Goal: Complete application form: Complete application form

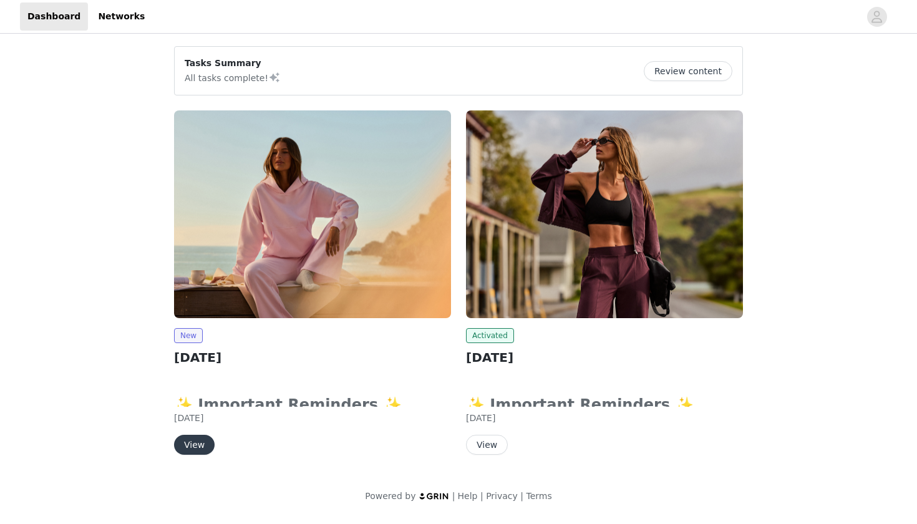
click at [699, 74] on button "Review content" at bounding box center [688, 71] width 89 height 20
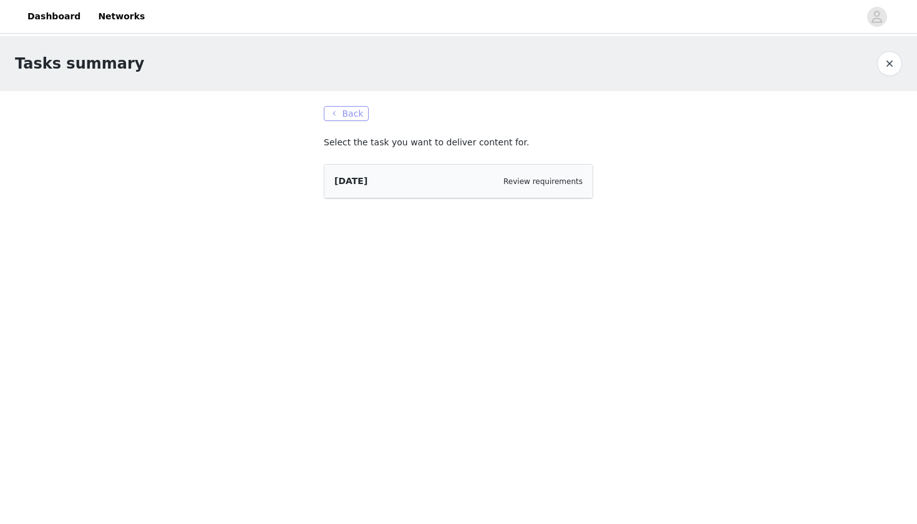
click at [351, 113] on button "Back" at bounding box center [346, 113] width 45 height 15
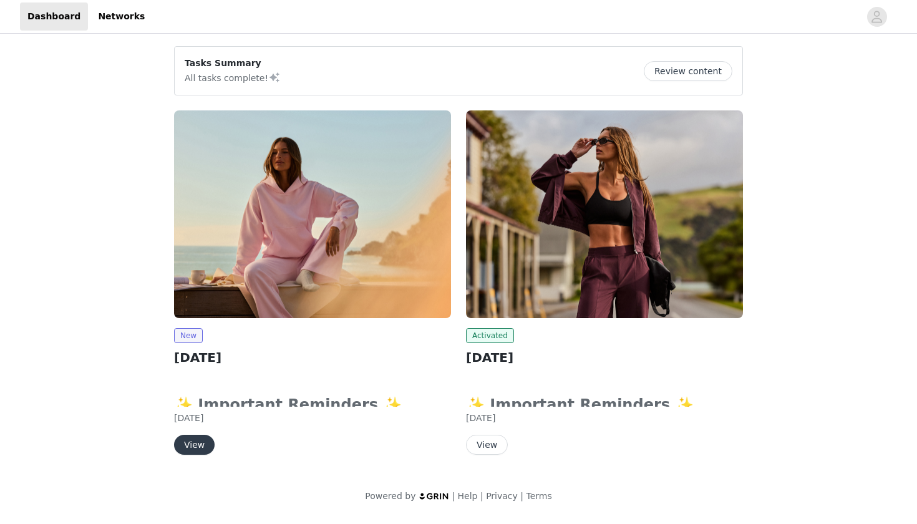
click at [188, 448] on button "View" at bounding box center [194, 445] width 41 height 20
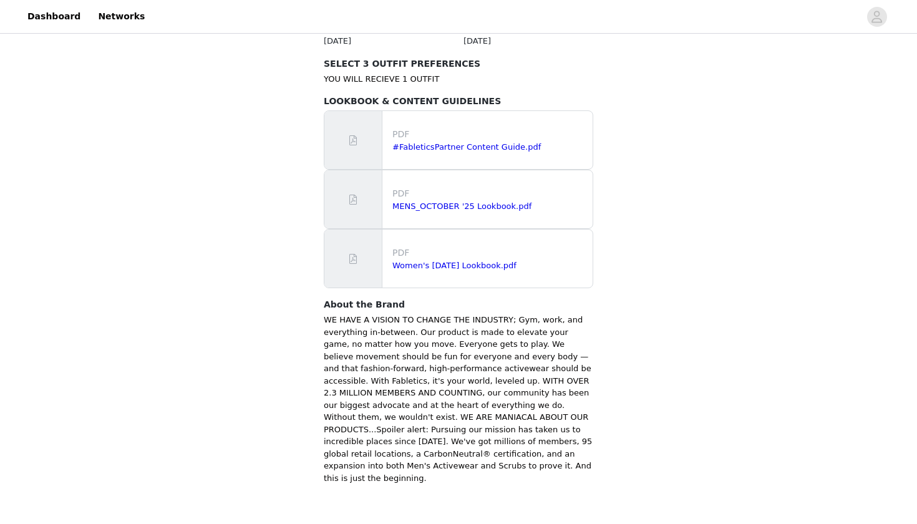
scroll to position [748, 0]
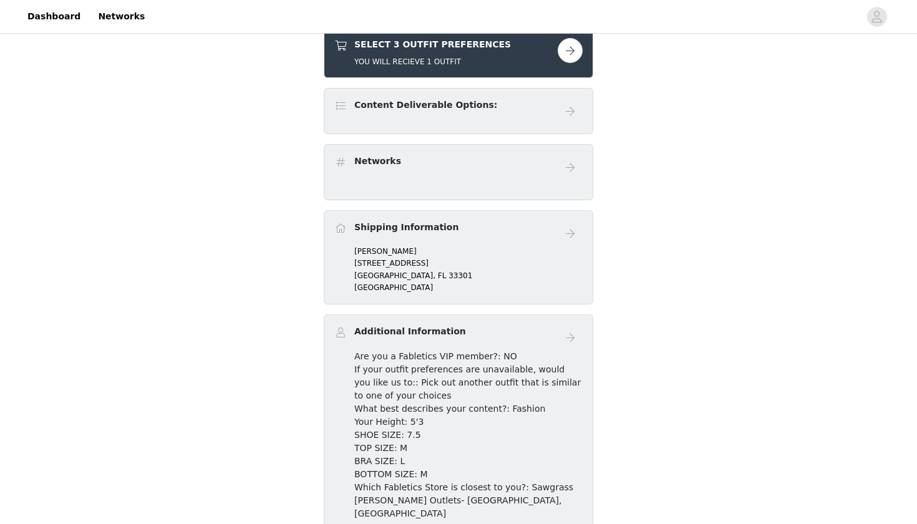
scroll to position [253, 0]
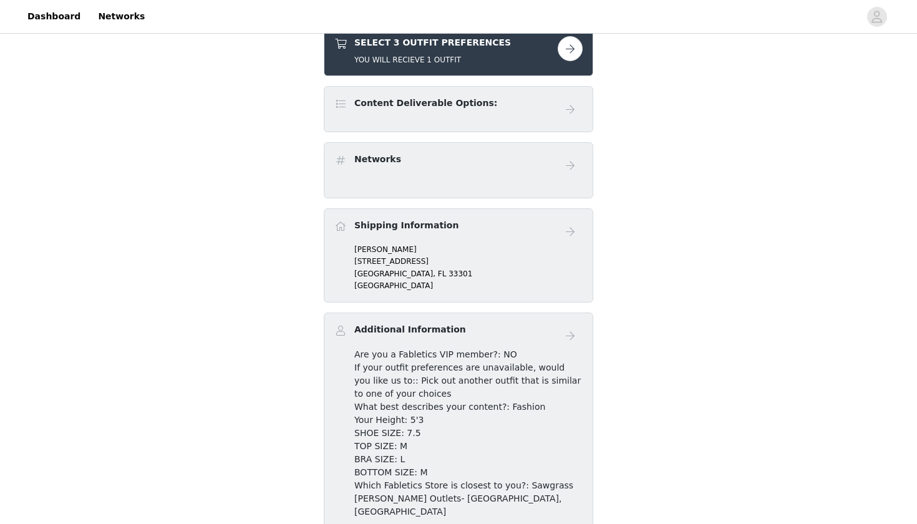
click at [569, 56] on button "button" at bounding box center [570, 48] width 25 height 25
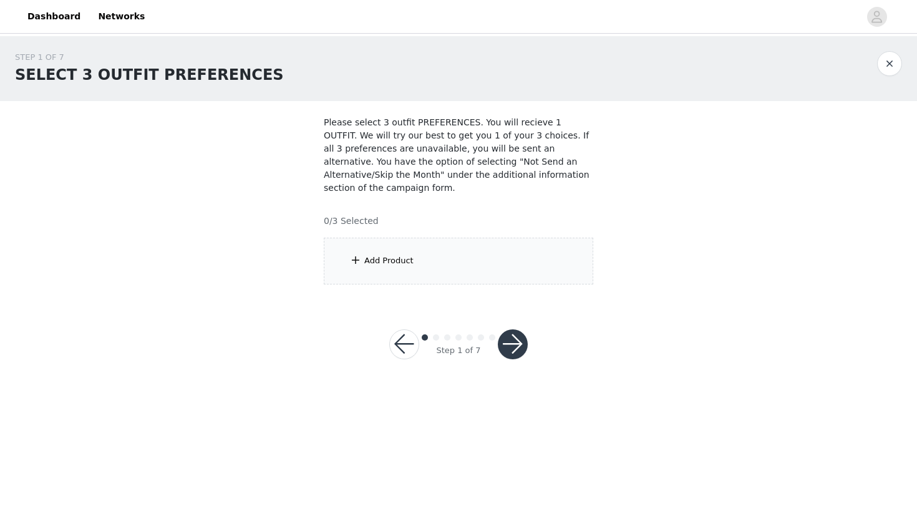
click at [370, 260] on div "Add Product" at bounding box center [388, 260] width 49 height 12
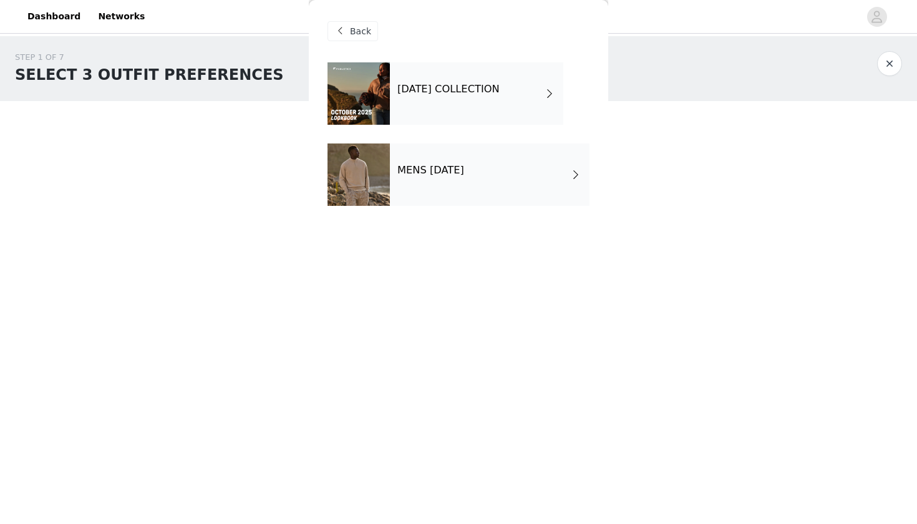
click at [453, 85] on h4 "[DATE] COLLECTION" at bounding box center [448, 89] width 102 height 11
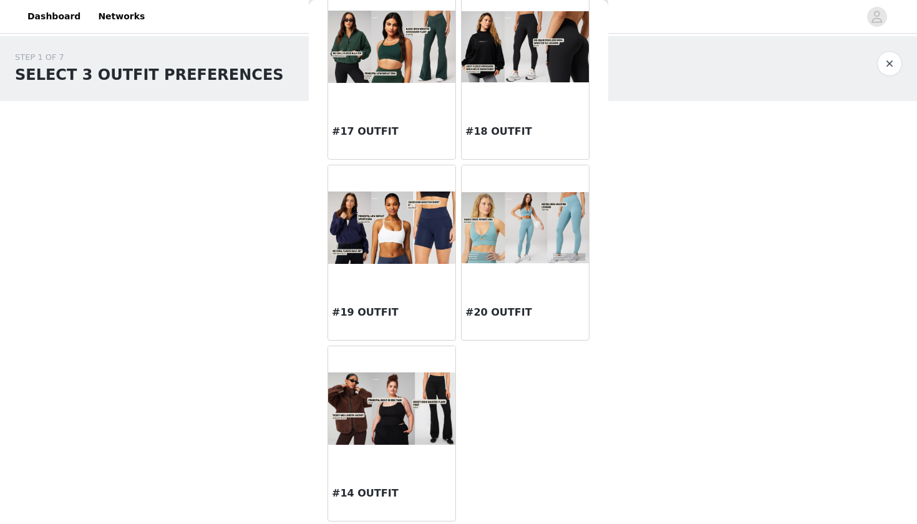
scroll to position [1345, 0]
click at [367, 406] on img at bounding box center [391, 408] width 127 height 73
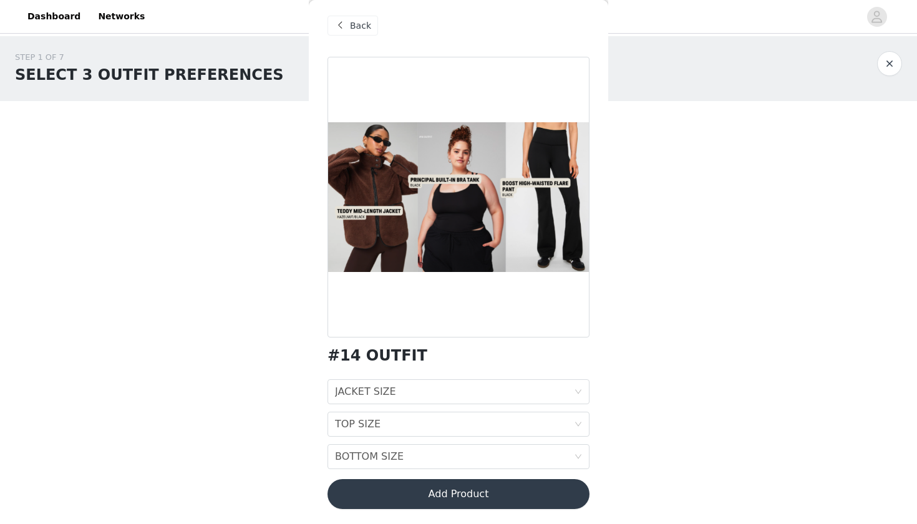
scroll to position [6, 0]
click at [438, 387] on div "JACKET SIZE JACKET SIZE" at bounding box center [454, 392] width 239 height 24
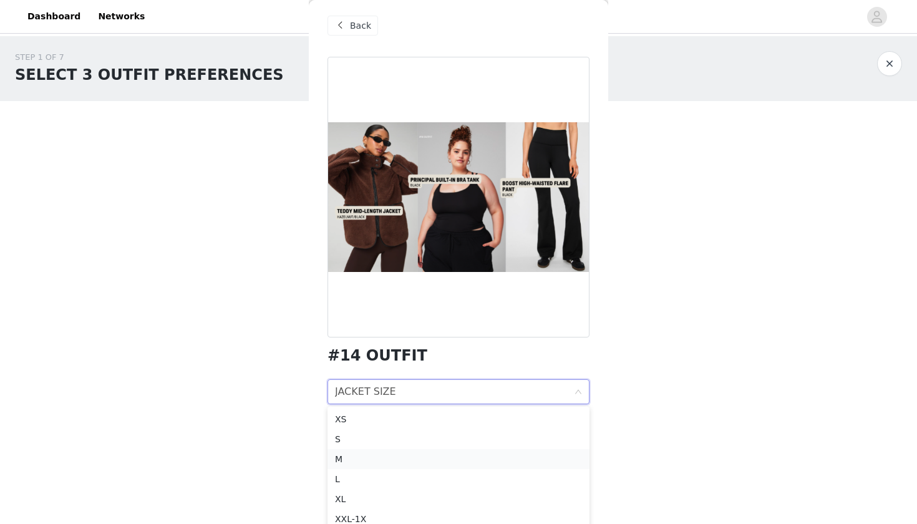
click at [378, 467] on li "M" at bounding box center [458, 459] width 262 height 20
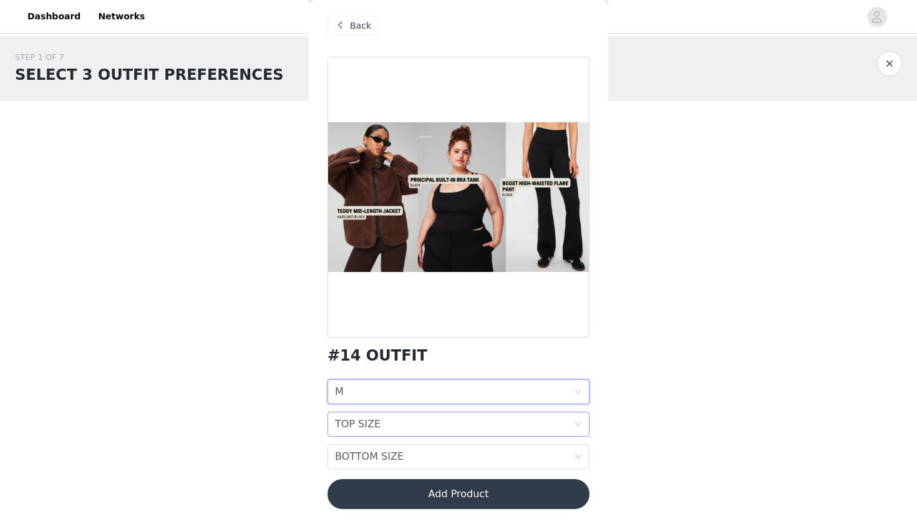
scroll to position [0, 0]
click at [370, 425] on div "TOP SIZE" at bounding box center [358, 424] width 46 height 24
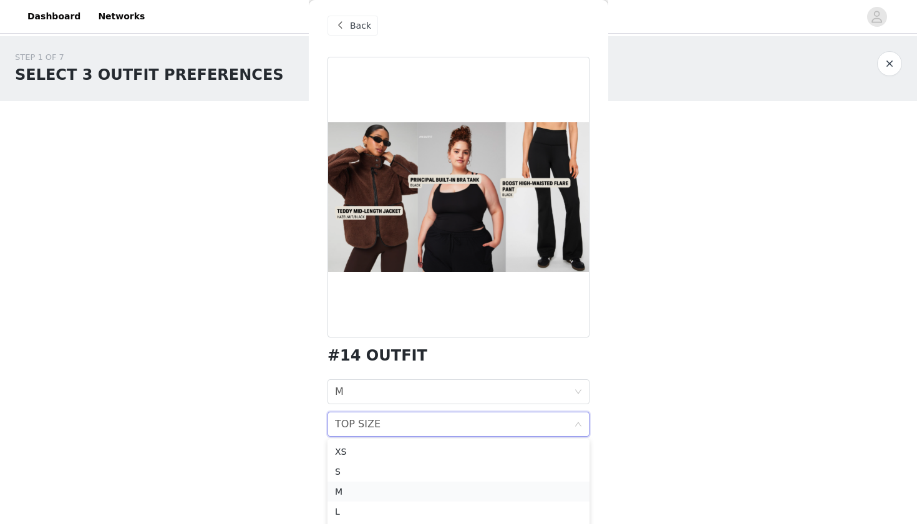
click at [356, 490] on div "M" at bounding box center [458, 492] width 247 height 14
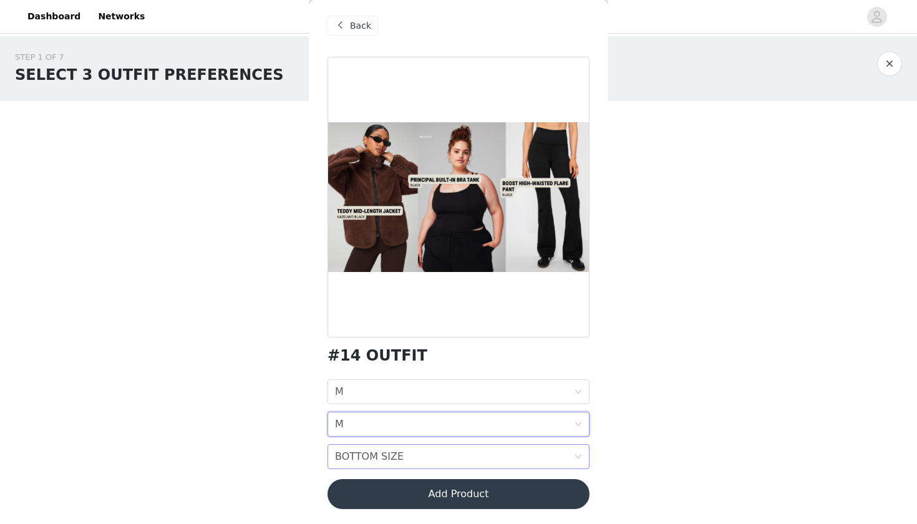
click at [394, 465] on div "BOTTOM SIZE" at bounding box center [369, 457] width 69 height 24
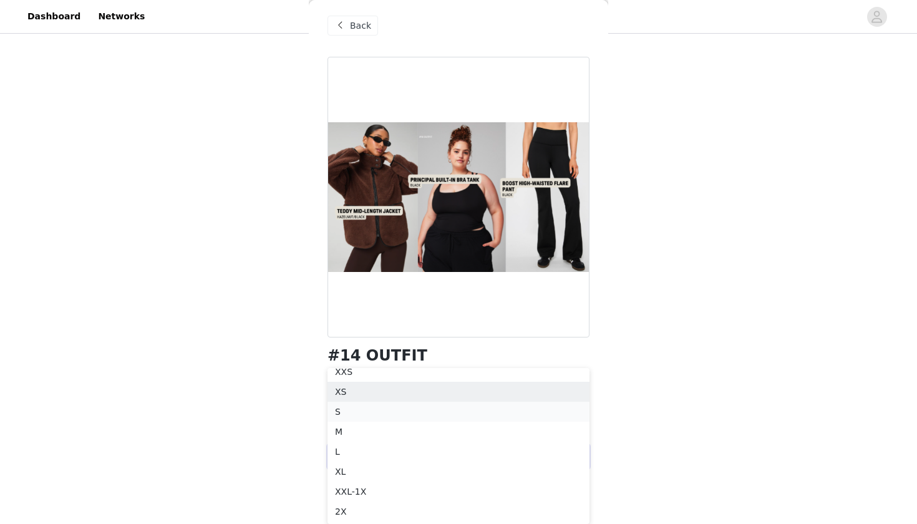
scroll to position [2, 0]
click at [427, 439] on div "M" at bounding box center [458, 438] width 247 height 14
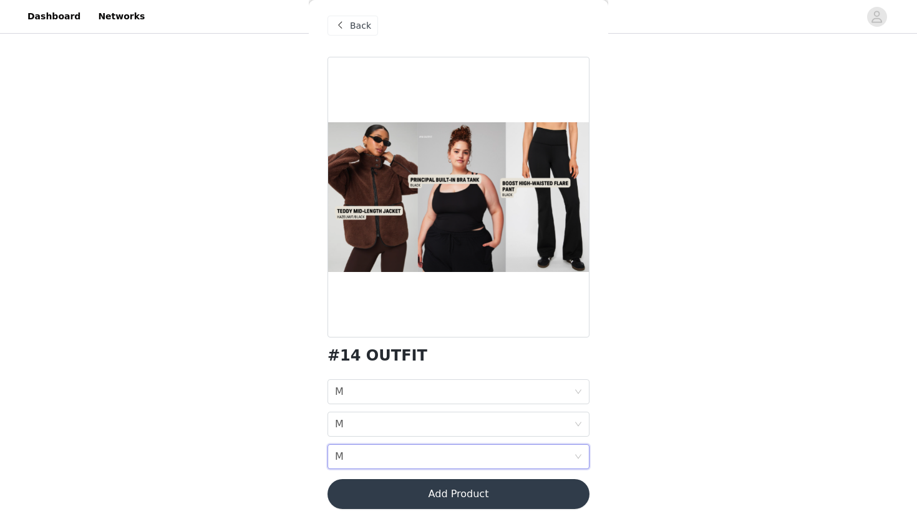
scroll to position [0, 0]
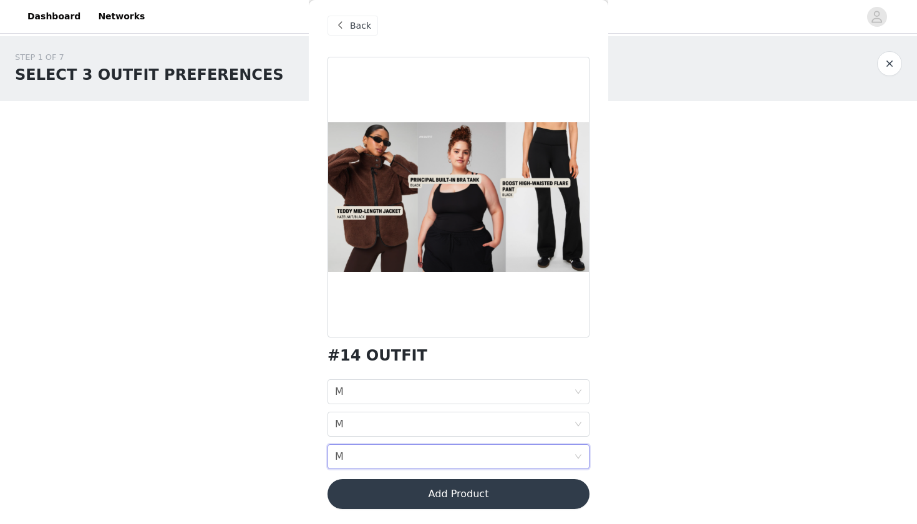
click at [443, 495] on button "Add Product" at bounding box center [458, 494] width 262 height 30
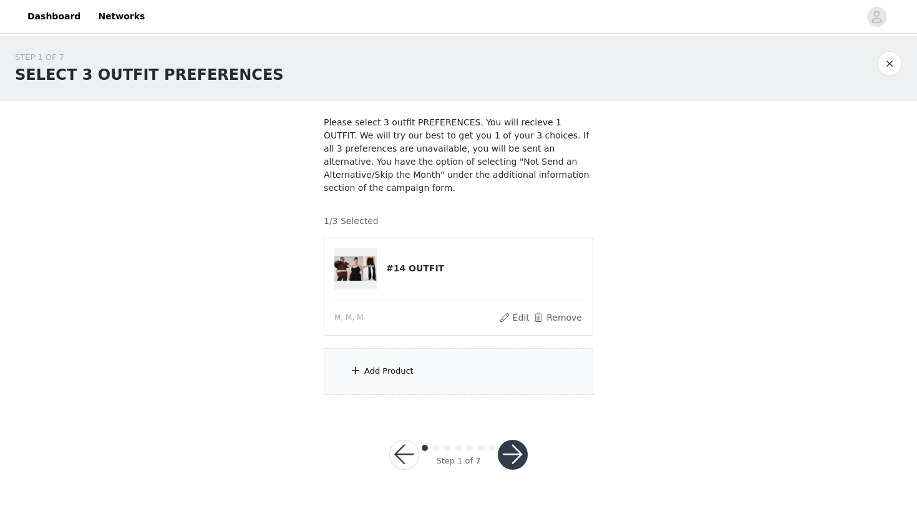
click at [404, 365] on div "Add Product" at bounding box center [388, 371] width 49 height 12
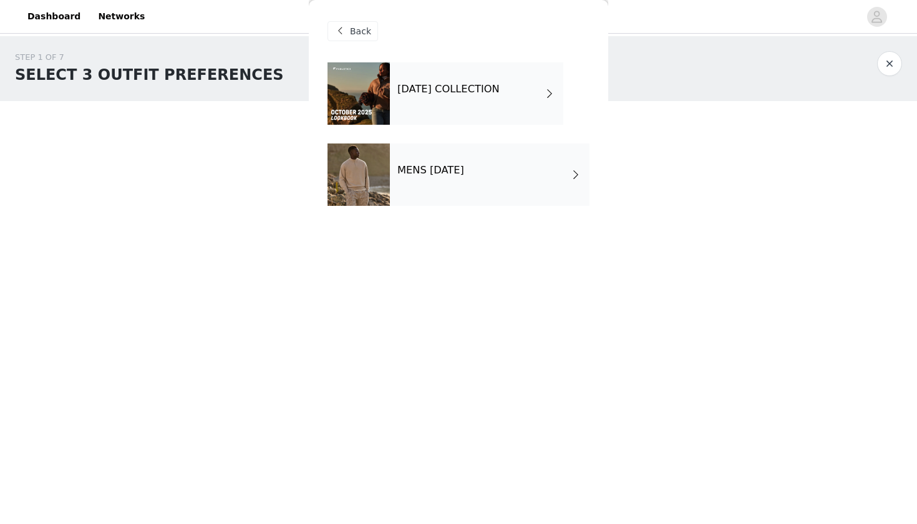
click at [447, 117] on div "[DATE] COLLECTION" at bounding box center [476, 93] width 173 height 62
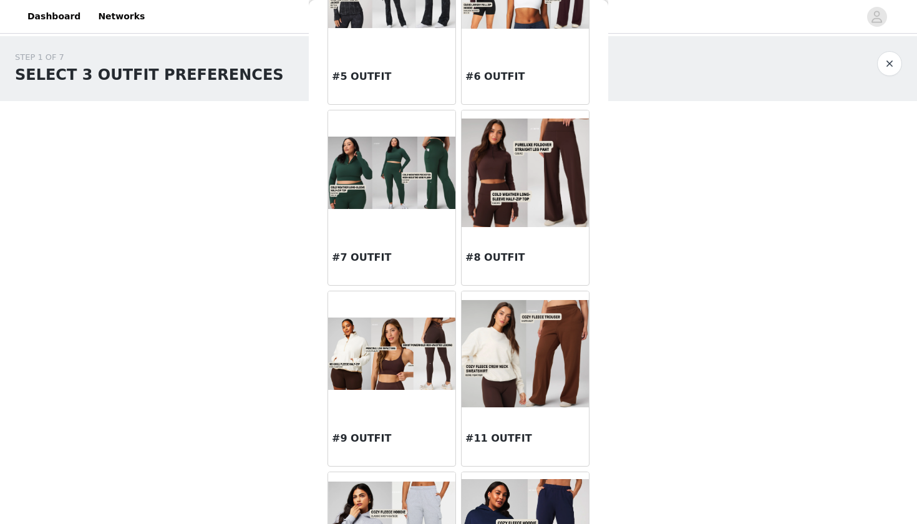
scroll to position [572, 0]
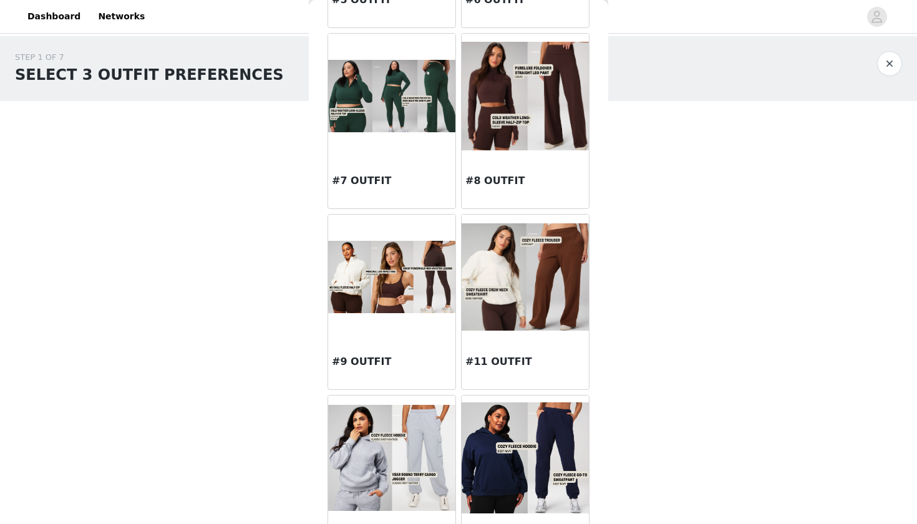
click at [520, 266] on img at bounding box center [525, 277] width 127 height 108
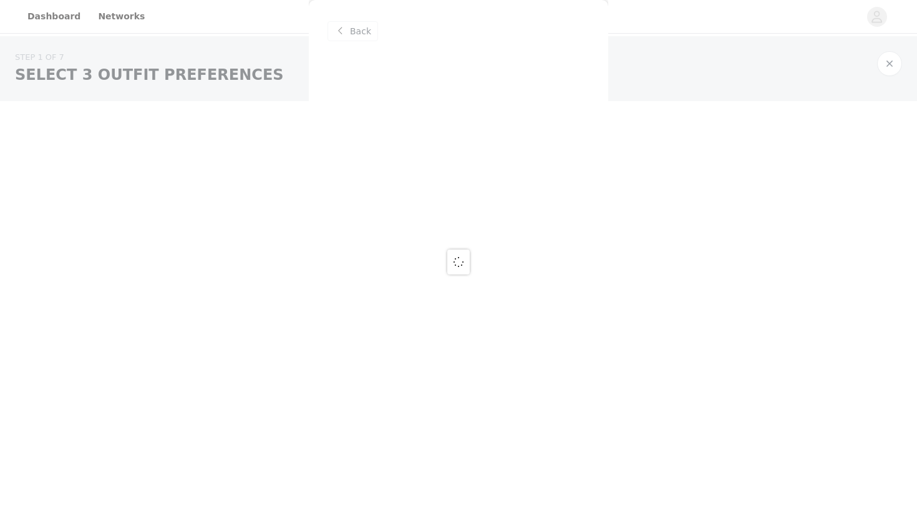
scroll to position [0, 0]
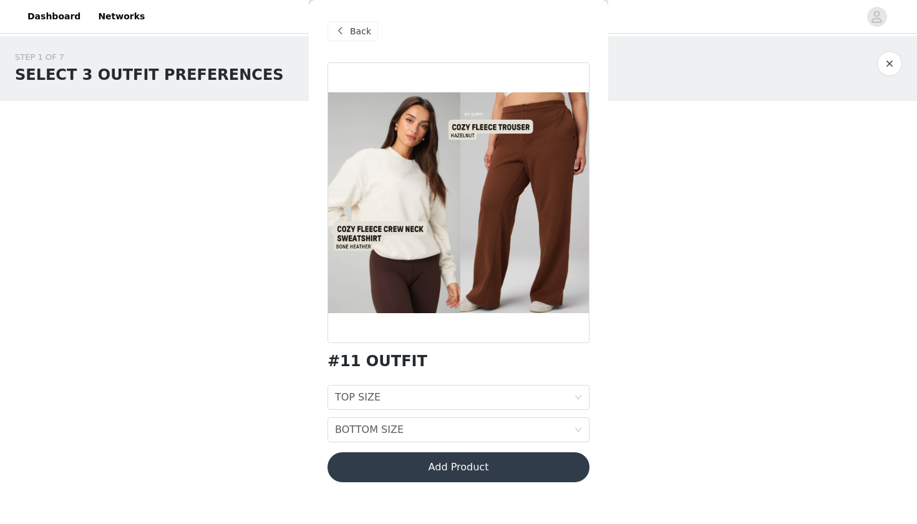
click at [336, 22] on div "Back" at bounding box center [352, 31] width 51 height 20
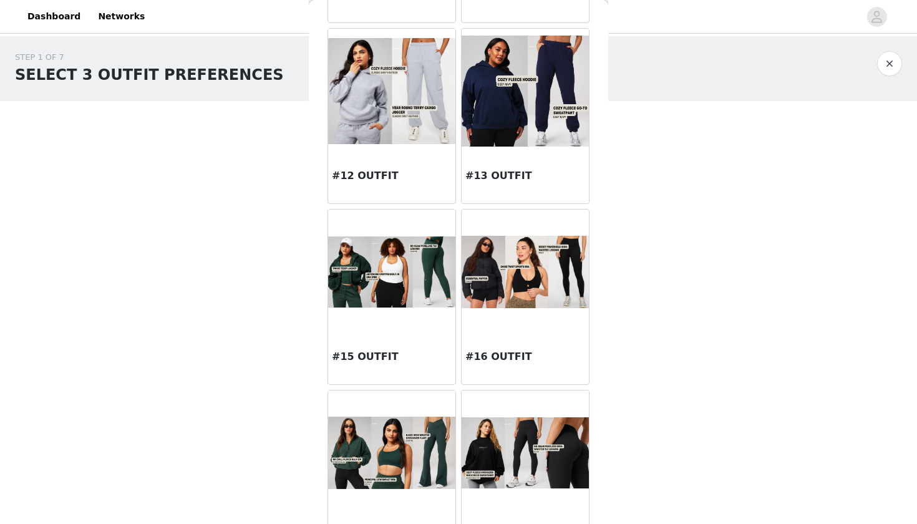
scroll to position [938, 0]
click at [536, 300] on img at bounding box center [525, 272] width 127 height 72
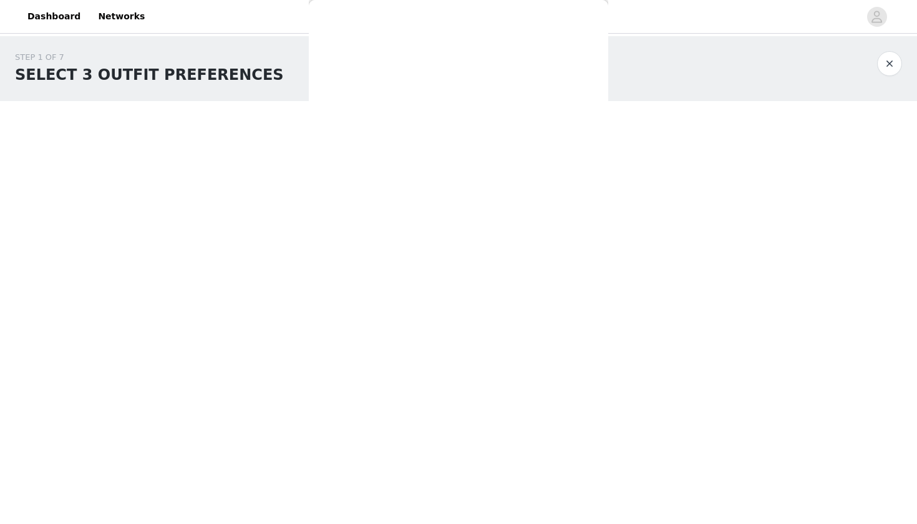
scroll to position [0, 0]
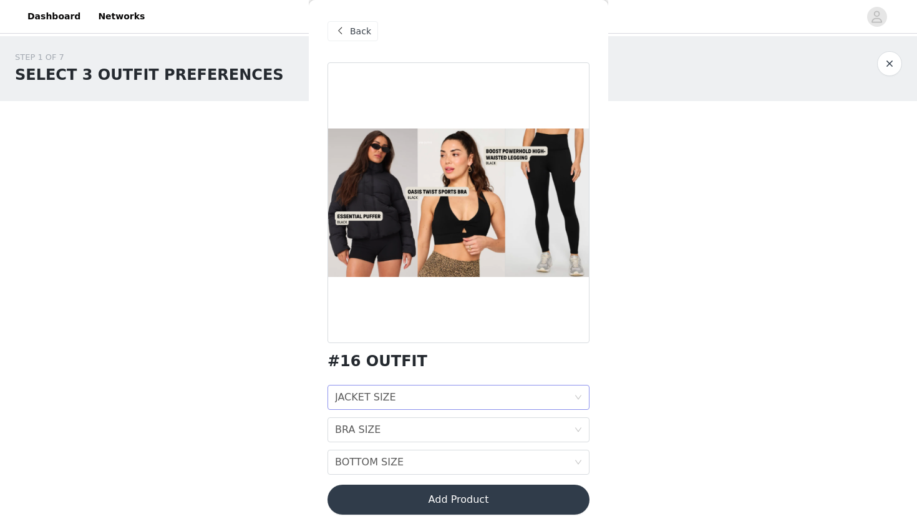
click at [380, 395] on div "JACKET SIZE" at bounding box center [365, 397] width 61 height 24
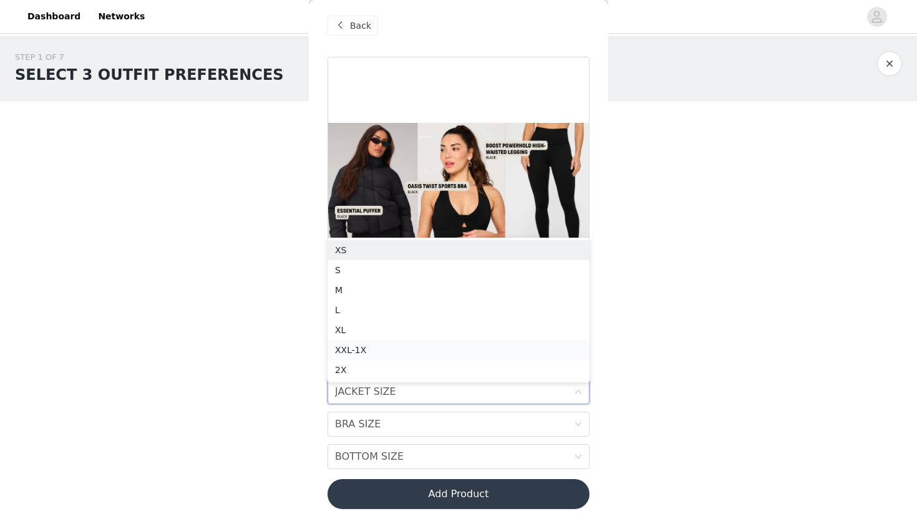
scroll to position [6, 0]
click at [343, 292] on div "M" at bounding box center [458, 290] width 247 height 14
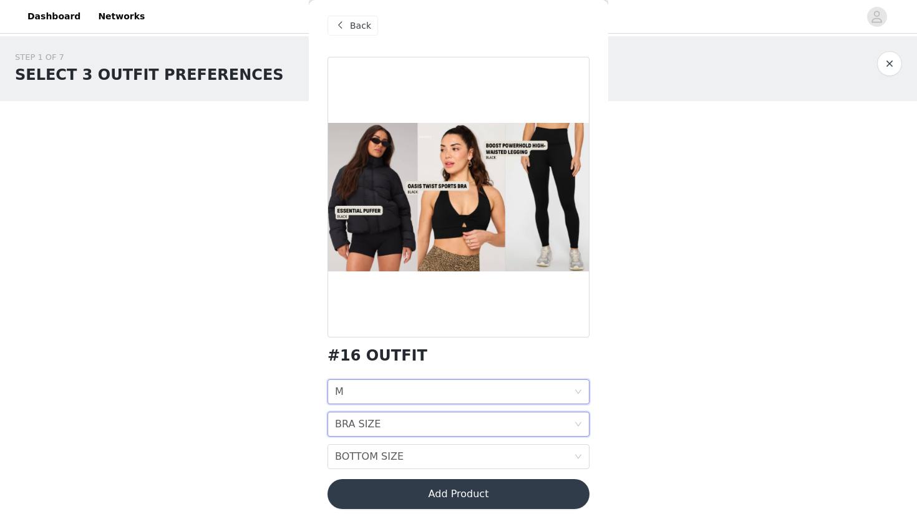
click at [390, 418] on div "BRA SIZE BRA SIZE" at bounding box center [454, 424] width 239 height 24
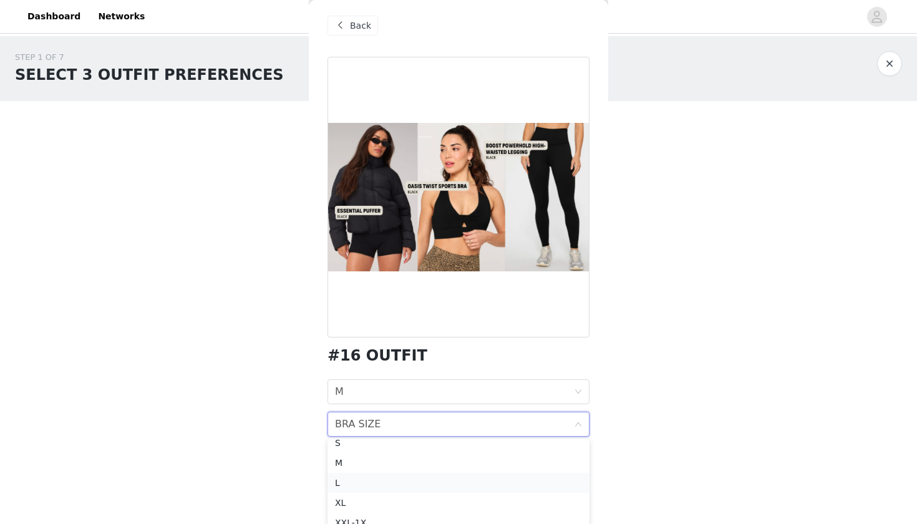
click at [342, 482] on div "L" at bounding box center [458, 483] width 247 height 14
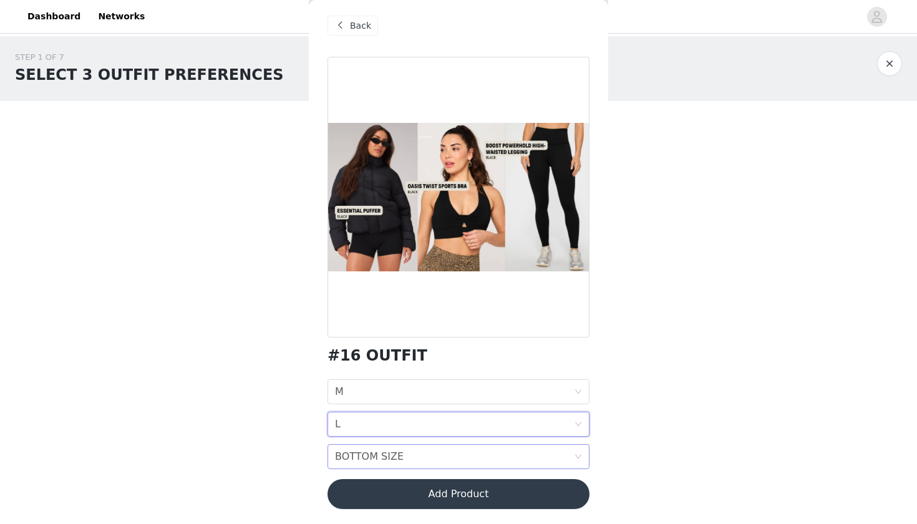
scroll to position [0, 0]
click at [430, 459] on div "BOTTOM SIZE BOTTOM SIZE" at bounding box center [454, 457] width 239 height 24
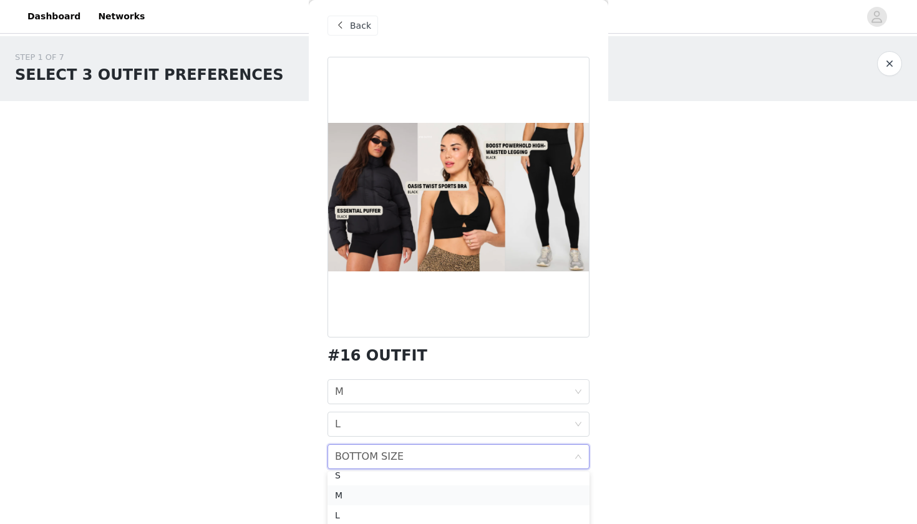
scroll to position [49, 0]
click at [389, 502] on li "M" at bounding box center [458, 495] width 262 height 20
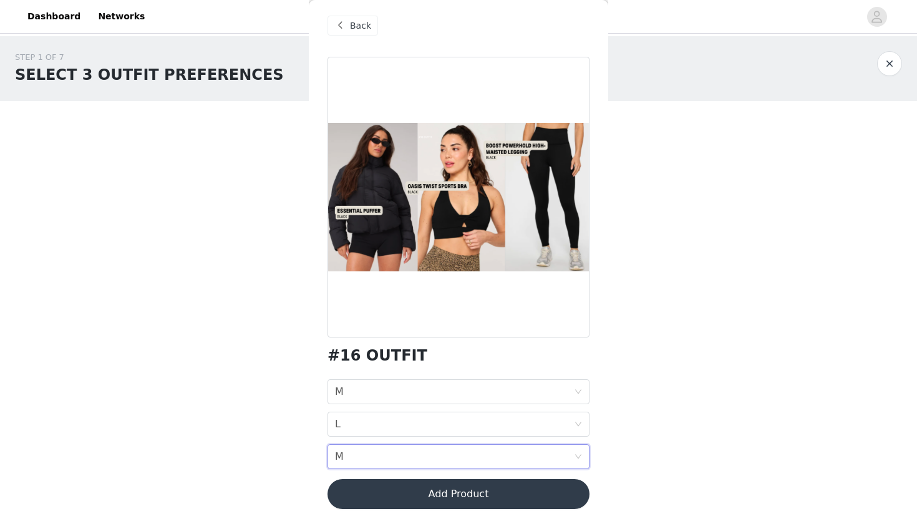
click at [420, 502] on button "Add Product" at bounding box center [458, 494] width 262 height 30
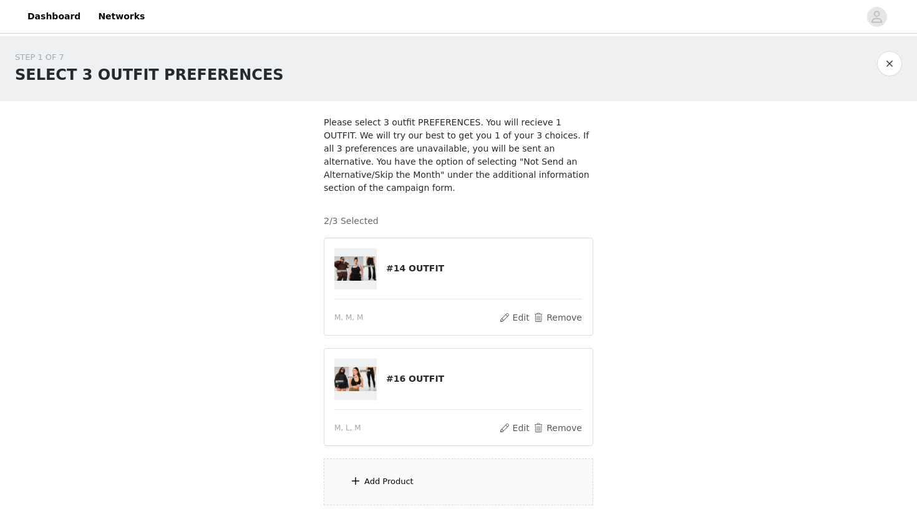
click at [405, 482] on div "Add Product" at bounding box center [388, 481] width 49 height 12
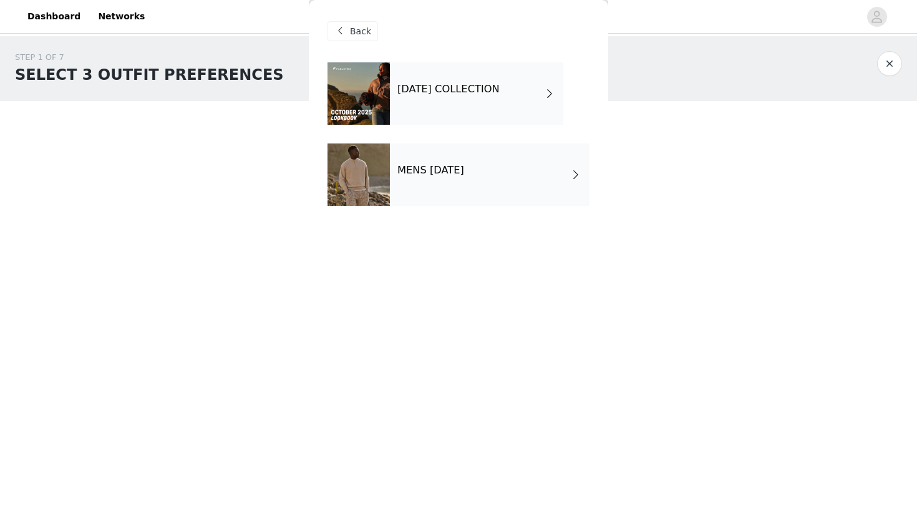
click at [455, 114] on div "[DATE] COLLECTION" at bounding box center [476, 93] width 173 height 62
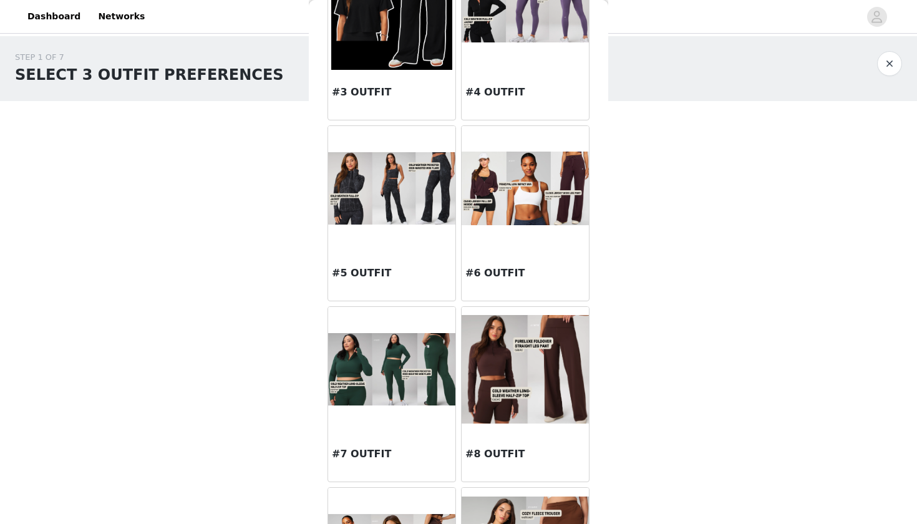
scroll to position [299, 0]
click at [528, 384] on img at bounding box center [525, 368] width 127 height 109
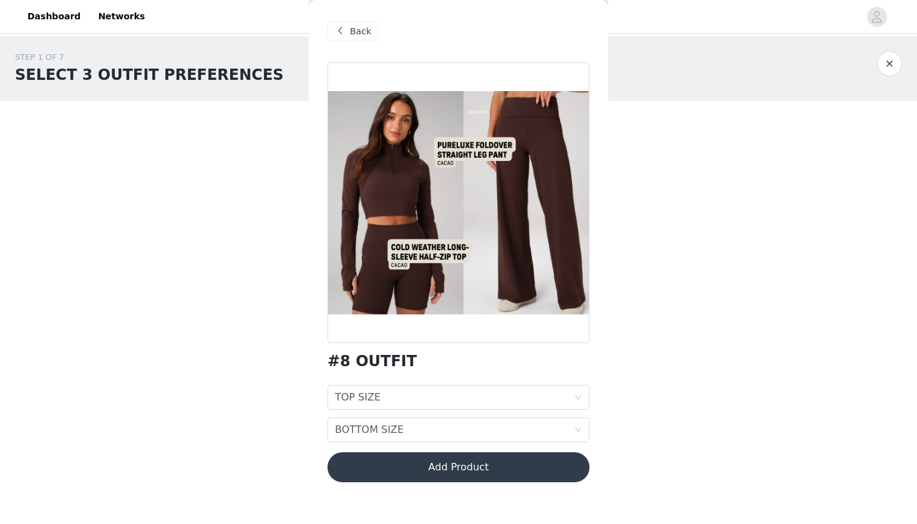
scroll to position [0, 0]
click at [339, 37] on span at bounding box center [339, 31] width 15 height 15
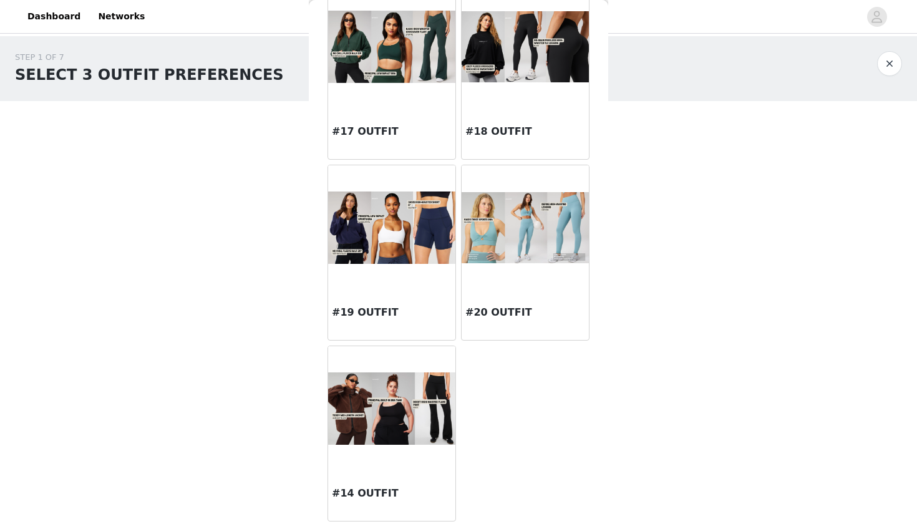
scroll to position [1345, 0]
click at [416, 218] on img at bounding box center [391, 227] width 127 height 72
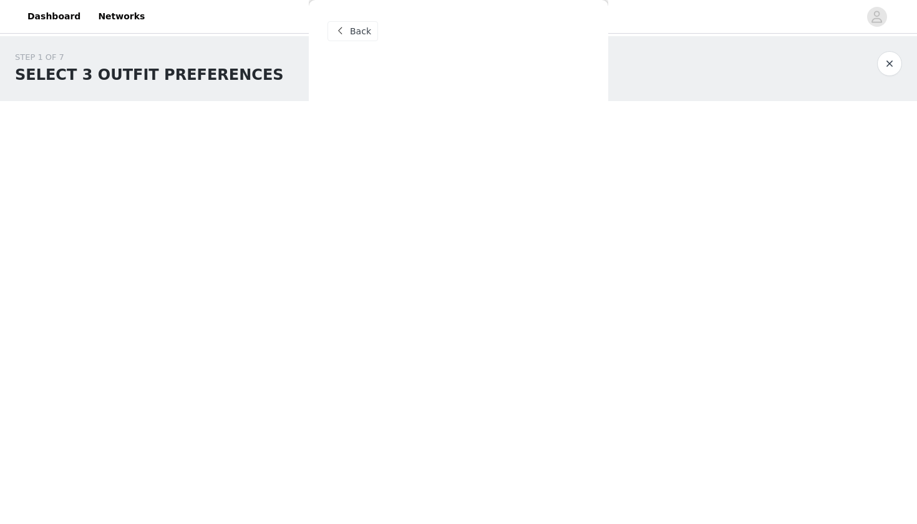
scroll to position [0, 0]
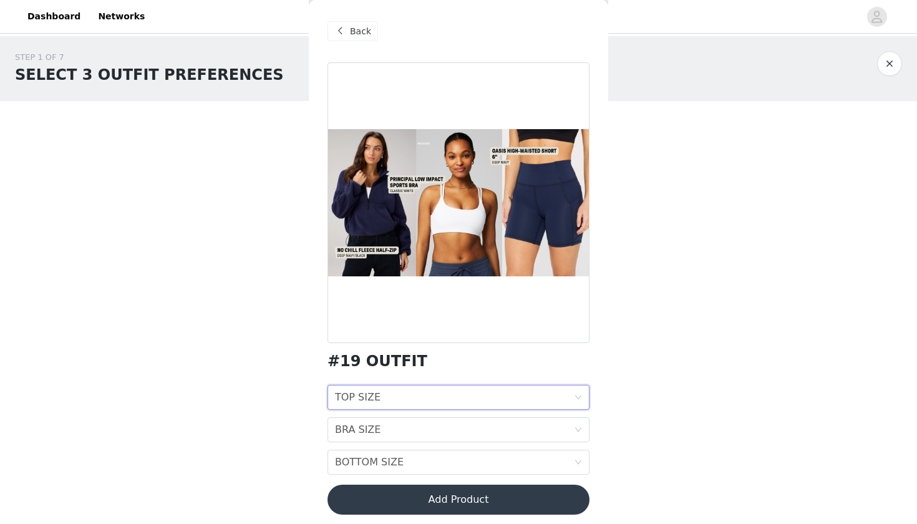
click at [366, 397] on div "TOP SIZE" at bounding box center [358, 397] width 46 height 24
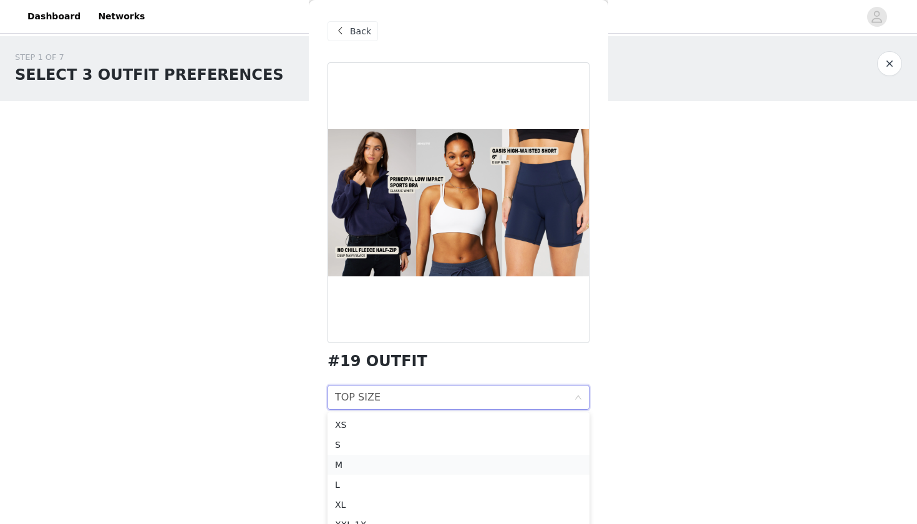
click at [352, 468] on div "M" at bounding box center [458, 465] width 247 height 14
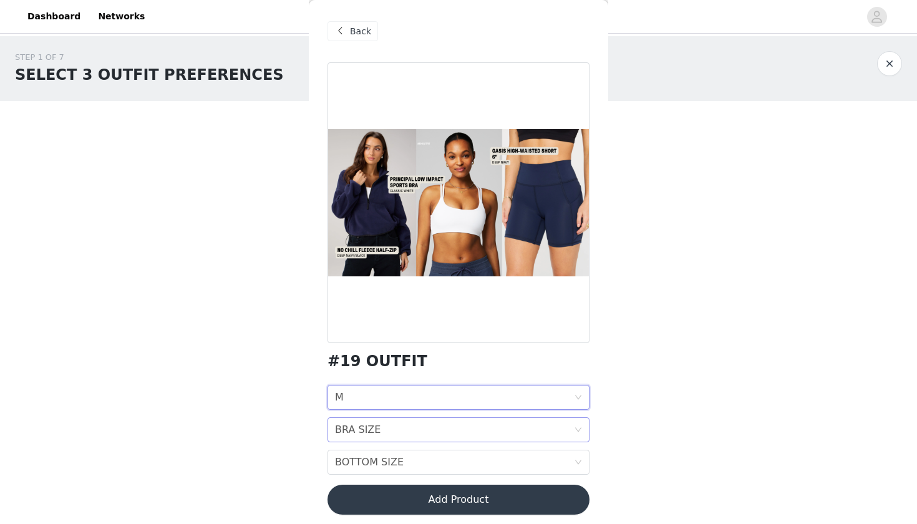
click at [357, 431] on div "BRA SIZE" at bounding box center [358, 430] width 46 height 24
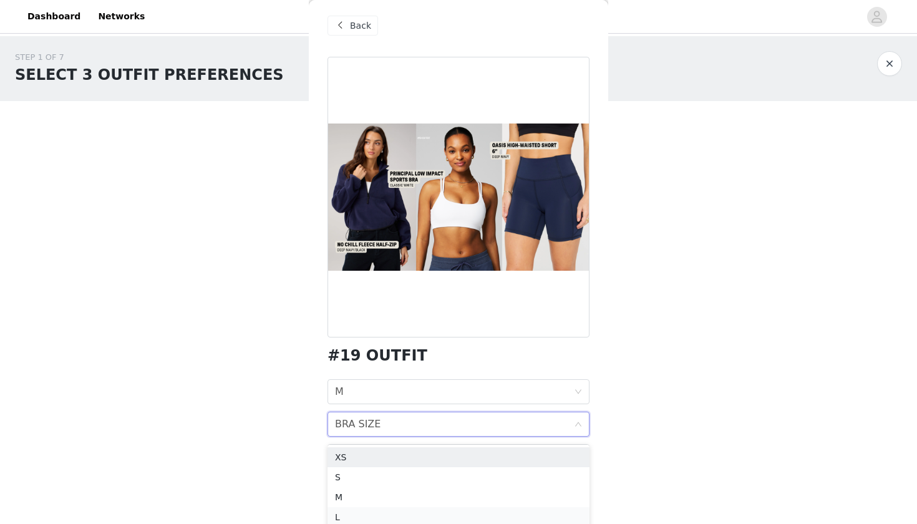
scroll to position [6, 0]
click at [346, 515] on div "L" at bounding box center [458, 517] width 247 height 14
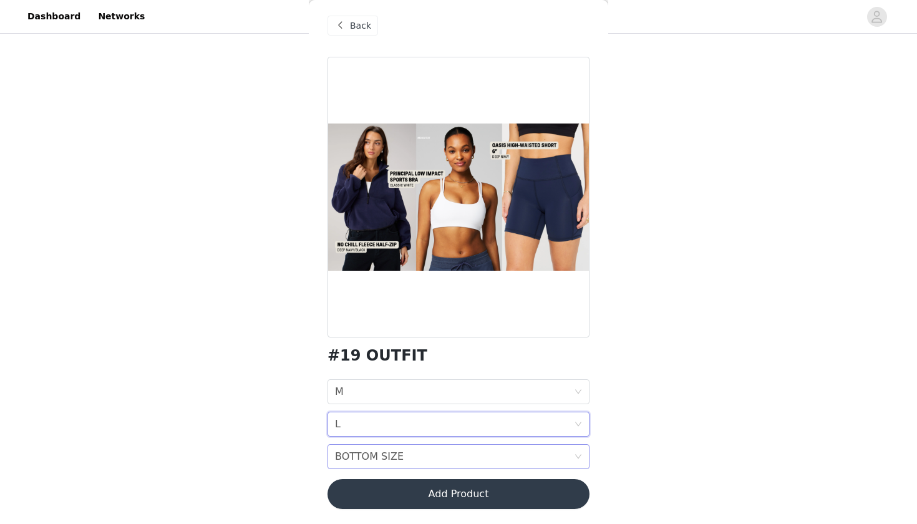
scroll to position [85, 0]
click at [427, 450] on div "BOTTOM SIZE BOTTOM SIZE" at bounding box center [454, 457] width 239 height 24
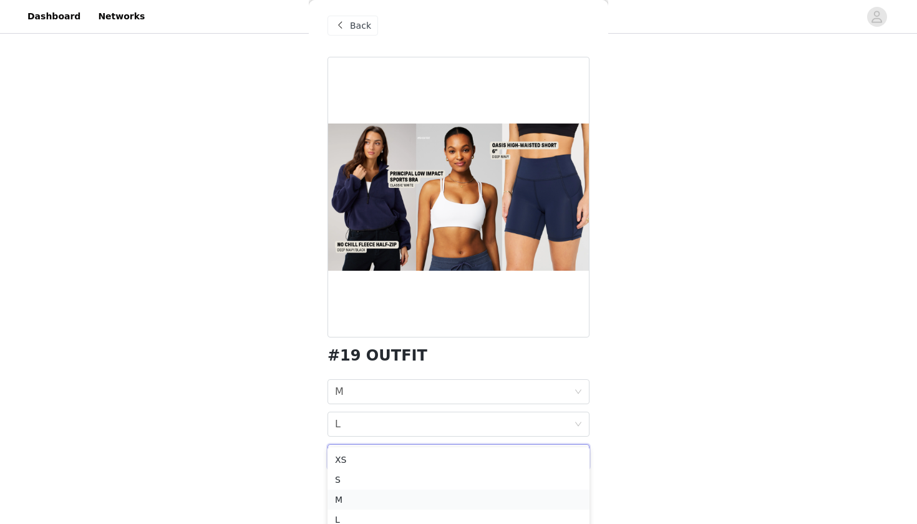
click at [408, 498] on div "M" at bounding box center [458, 500] width 247 height 14
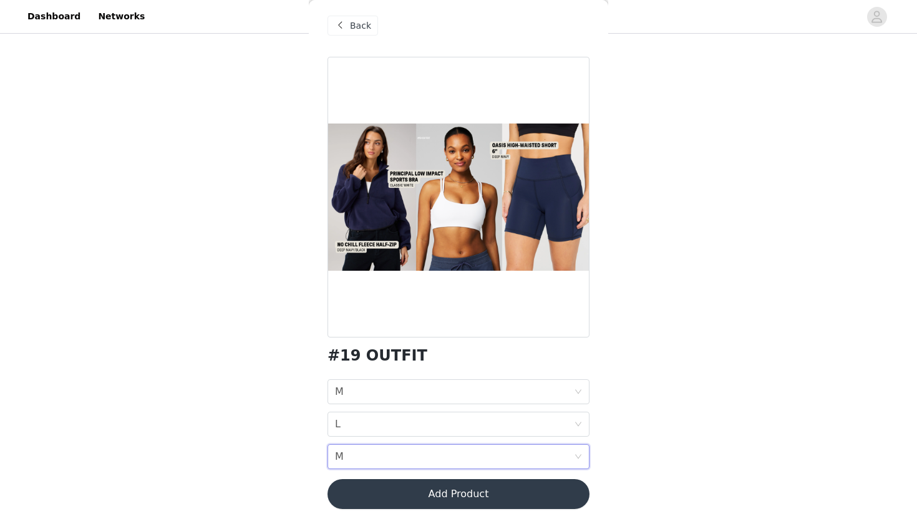
click at [451, 501] on button "Add Product" at bounding box center [458, 494] width 262 height 30
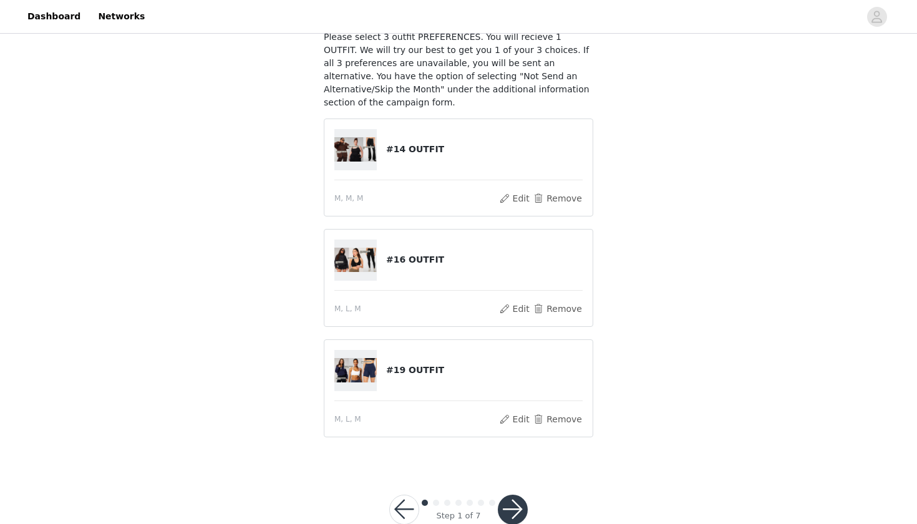
click at [515, 506] on button "button" at bounding box center [513, 510] width 30 height 30
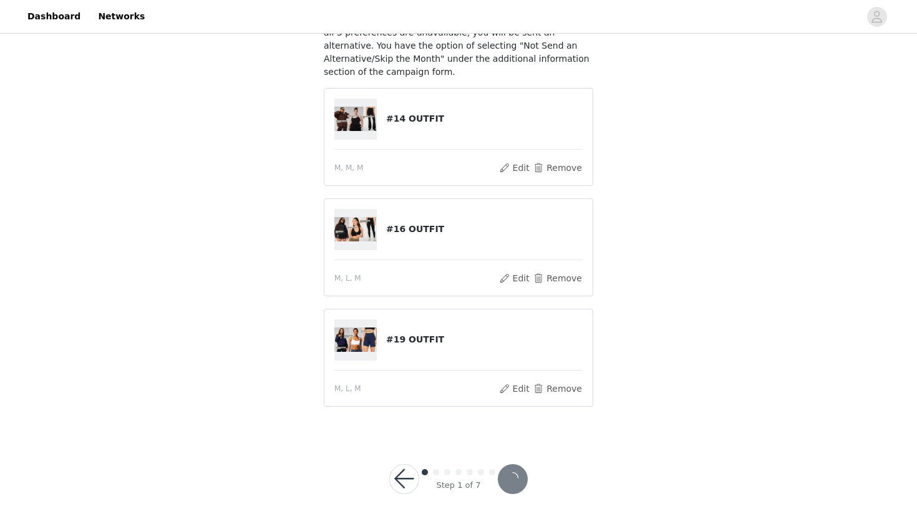
scroll to position [115, 0]
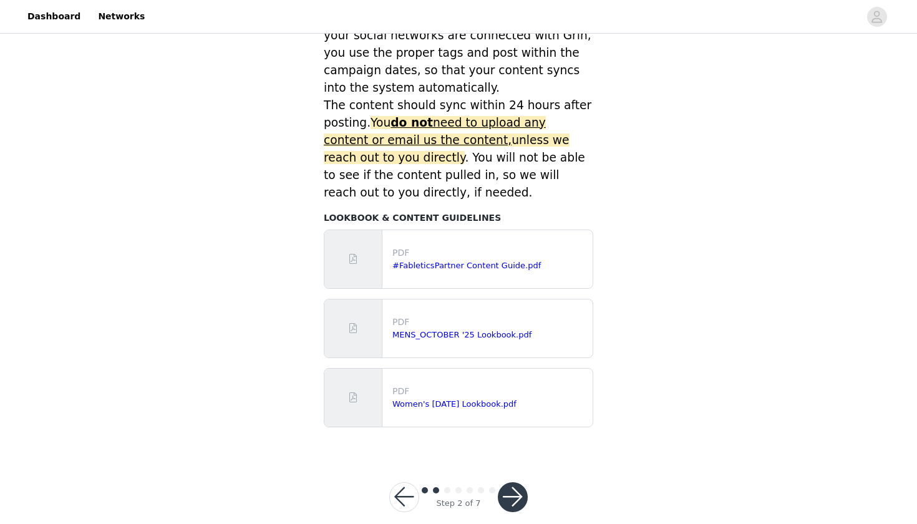
scroll to position [519, 0]
click at [523, 483] on button "button" at bounding box center [513, 498] width 30 height 30
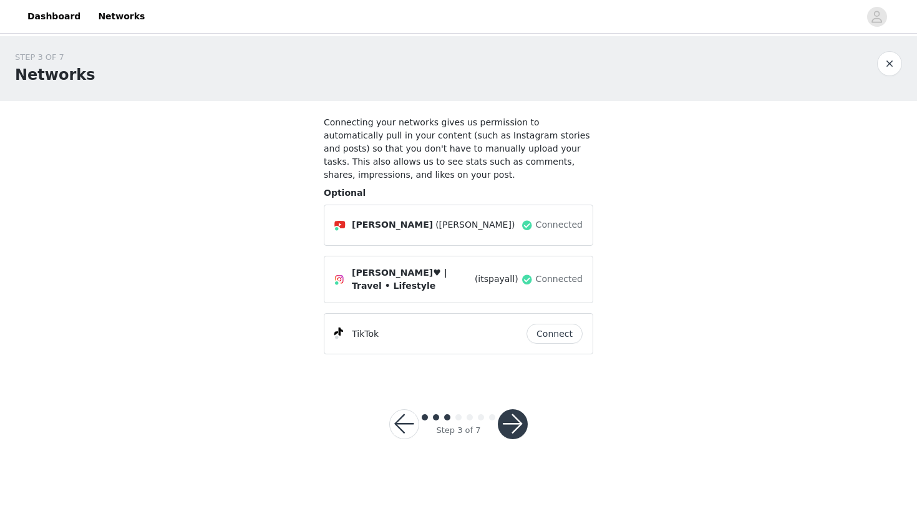
click at [513, 423] on button "button" at bounding box center [513, 424] width 30 height 30
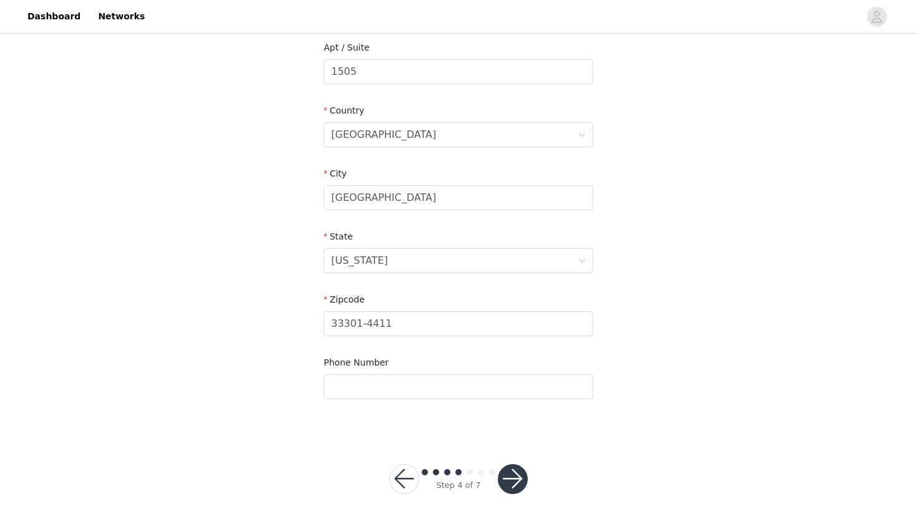
scroll to position [326, 0]
click at [520, 480] on button "button" at bounding box center [513, 480] width 30 height 30
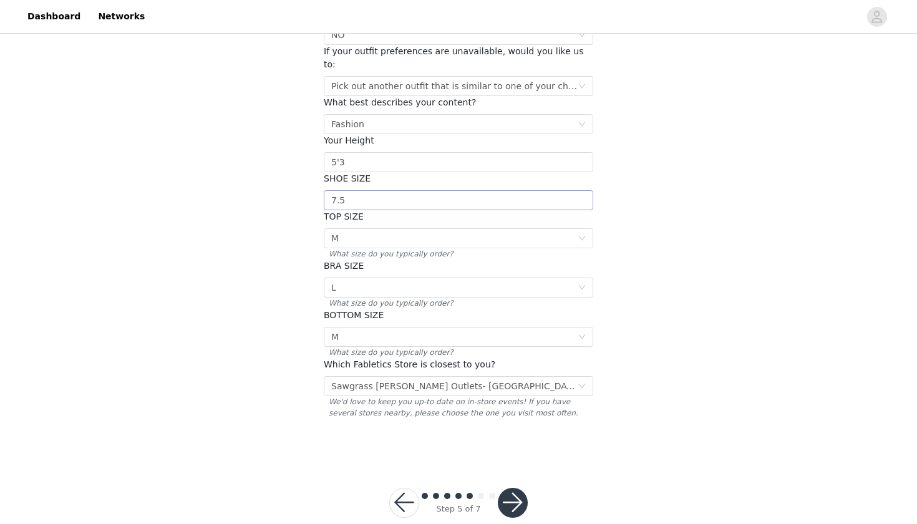
scroll to position [140, 0]
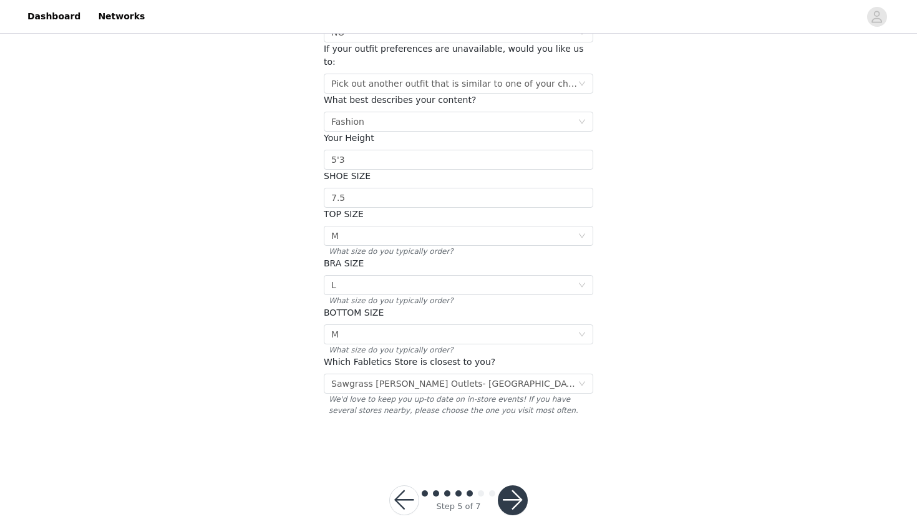
click at [516, 485] on button "button" at bounding box center [513, 500] width 30 height 30
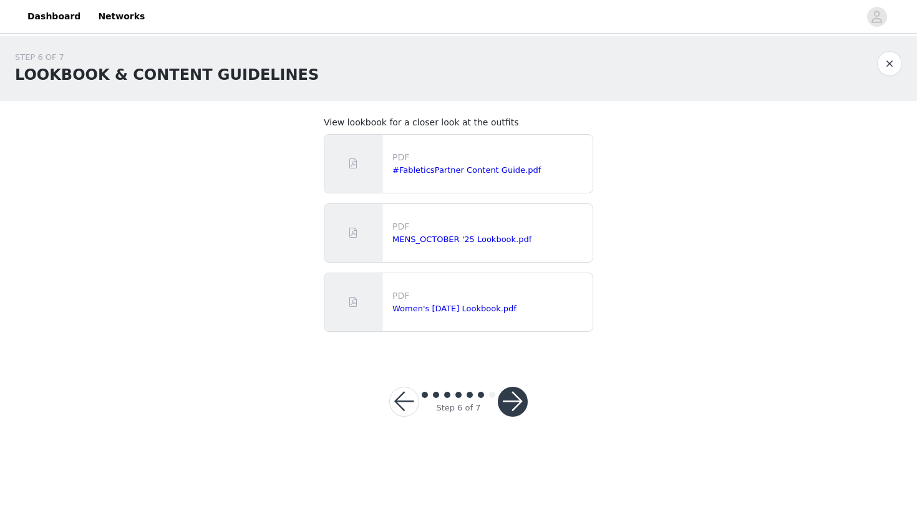
click at [515, 396] on button "button" at bounding box center [513, 402] width 30 height 30
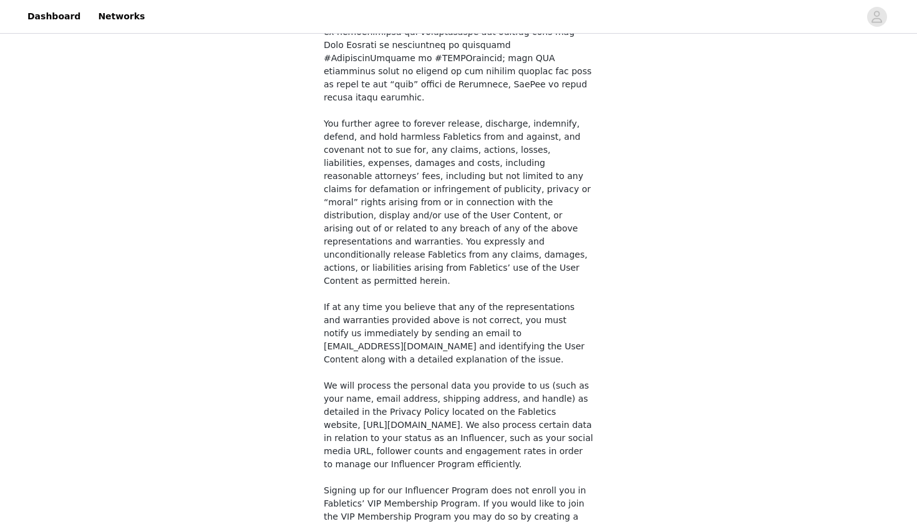
scroll to position [851, 0]
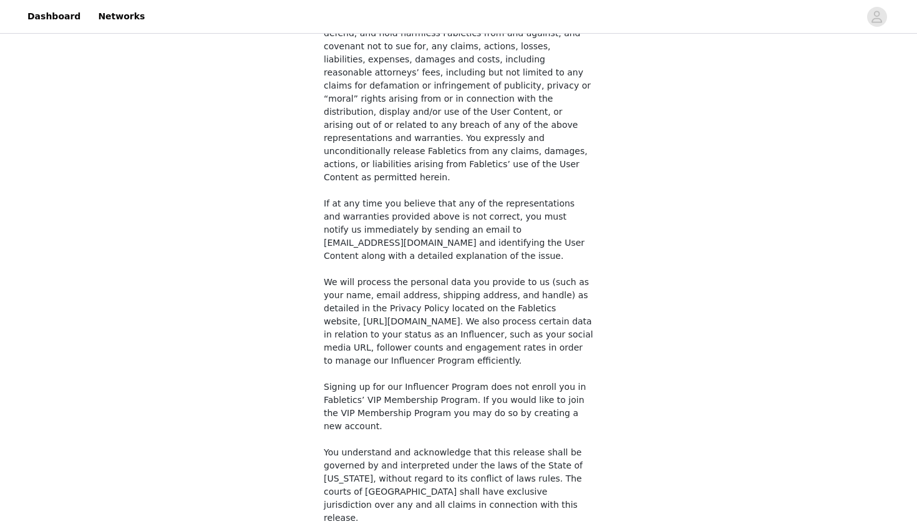
checkbox input "true"
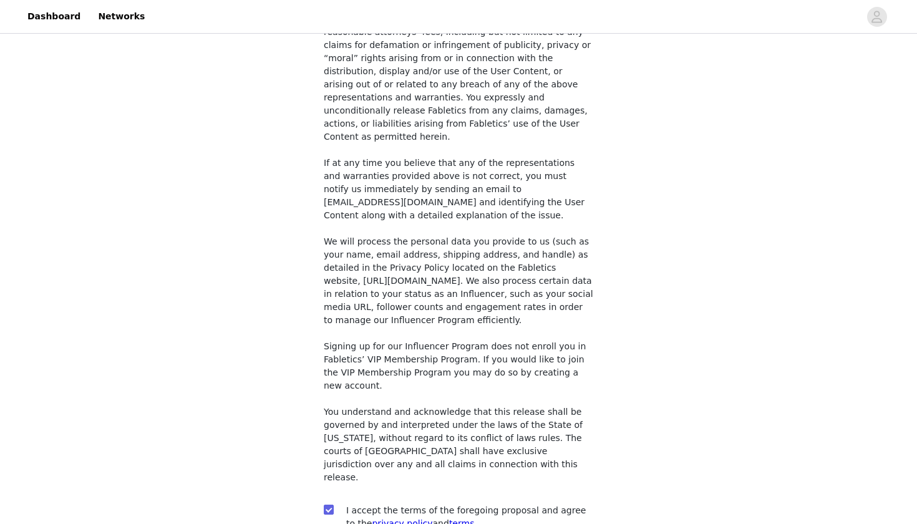
scroll to position [891, 0]
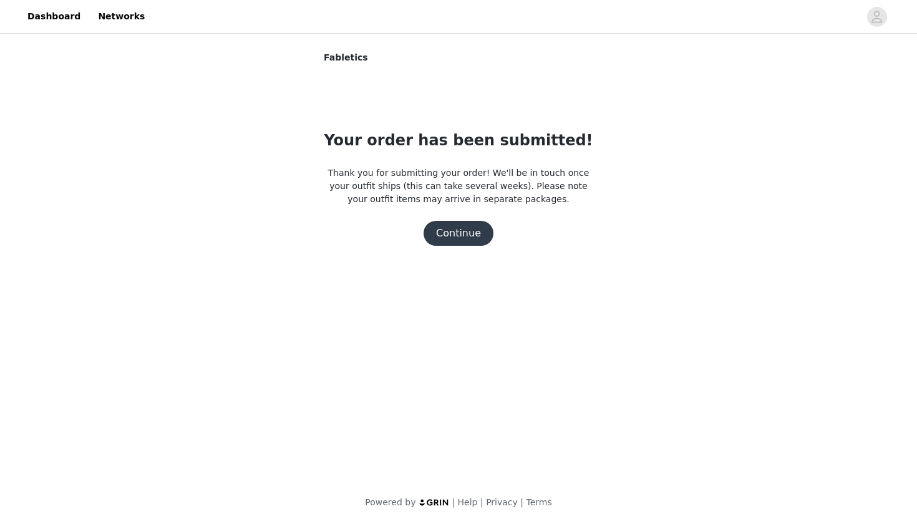
click at [463, 237] on button "Continue" at bounding box center [459, 233] width 70 height 25
